Goal: Transaction & Acquisition: Purchase product/service

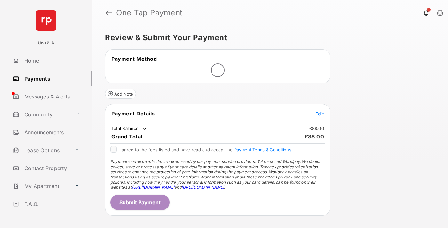
click at [320, 114] on span "Edit" at bounding box center [319, 113] width 8 height 5
